Goal: Transaction & Acquisition: Download file/media

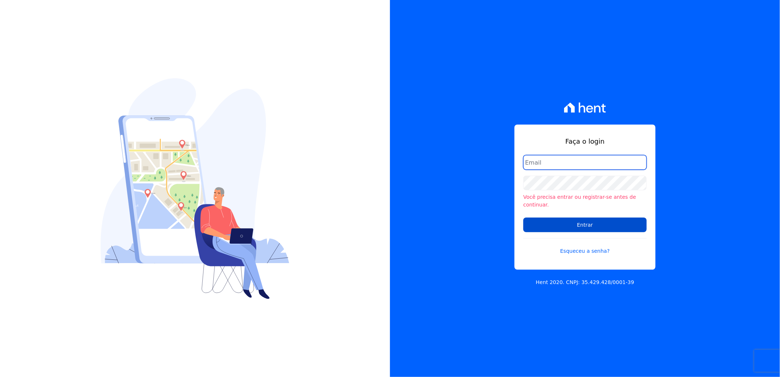
type input "[PERSON_NAME][EMAIL_ADDRESS][DOMAIN_NAME]"
click at [632, 222] on input "Entrar" at bounding box center [584, 224] width 123 height 15
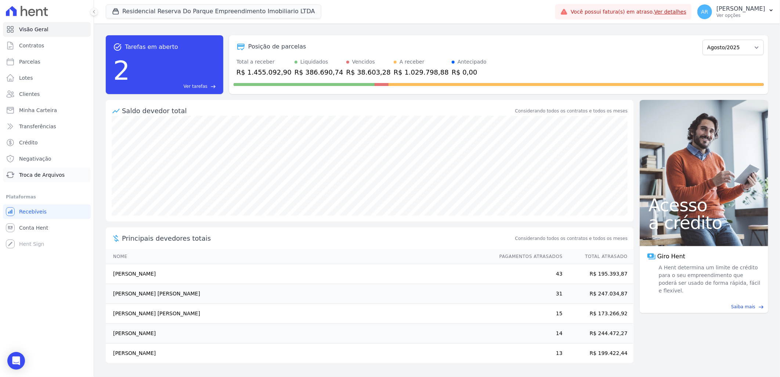
click at [44, 170] on link "Troca de Arquivos" at bounding box center [47, 174] width 88 height 15
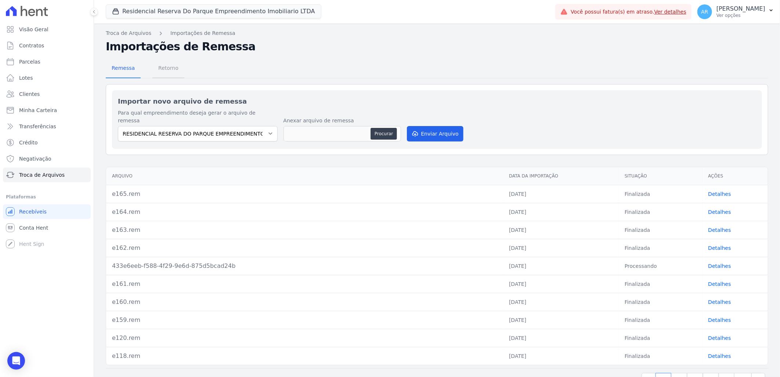
click at [163, 70] on span "Retorno" at bounding box center [168, 68] width 29 height 15
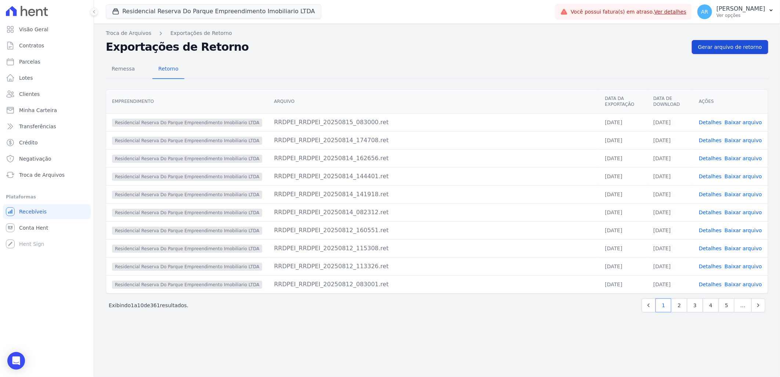
click at [746, 46] on span "Gerar arquivo de retorno" at bounding box center [730, 46] width 64 height 7
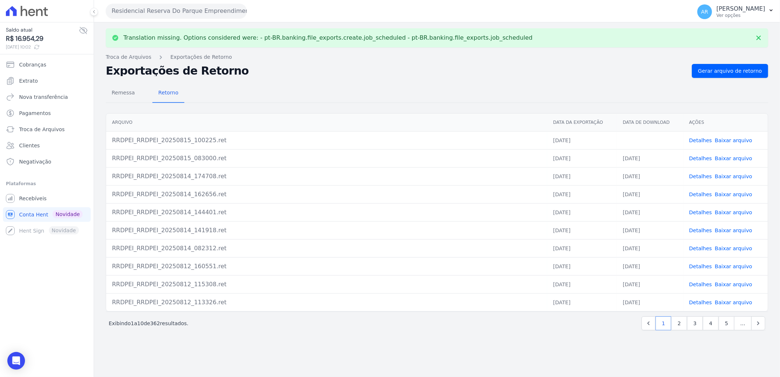
click at [736, 138] on link "Baixar arquivo" at bounding box center [733, 140] width 37 height 6
